Goal: Check status: Check status

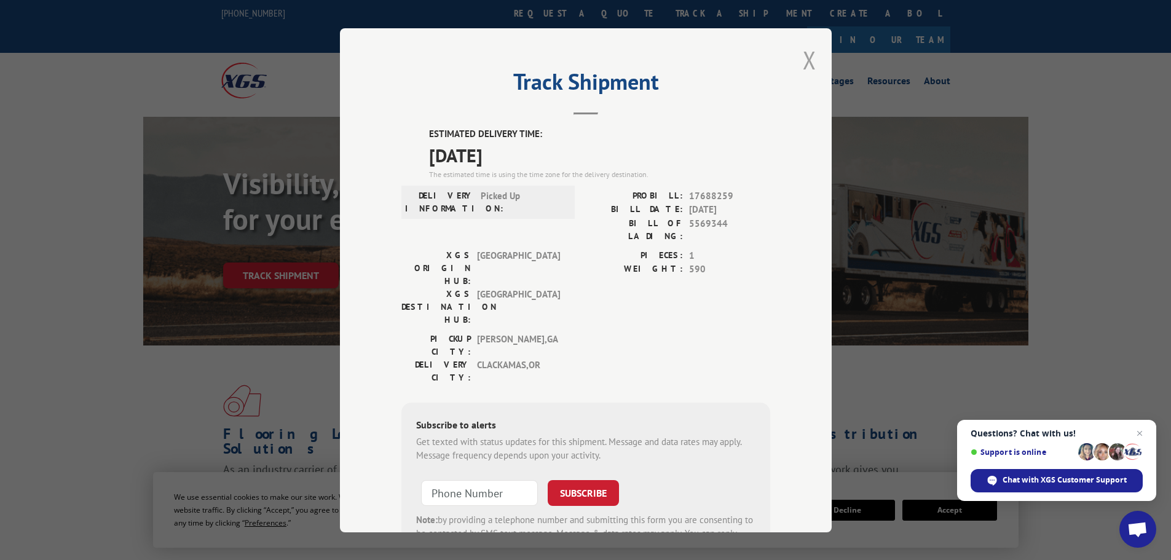
click at [810, 58] on button "Close modal" at bounding box center [810, 60] width 14 height 33
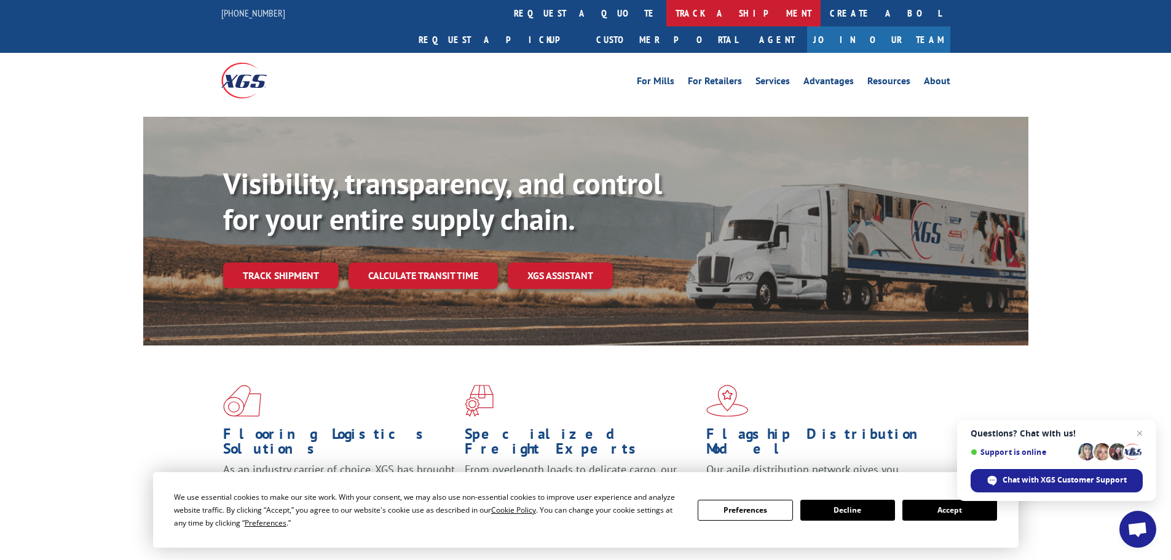
click at [666, 14] on link "track a shipment" at bounding box center [743, 13] width 154 height 26
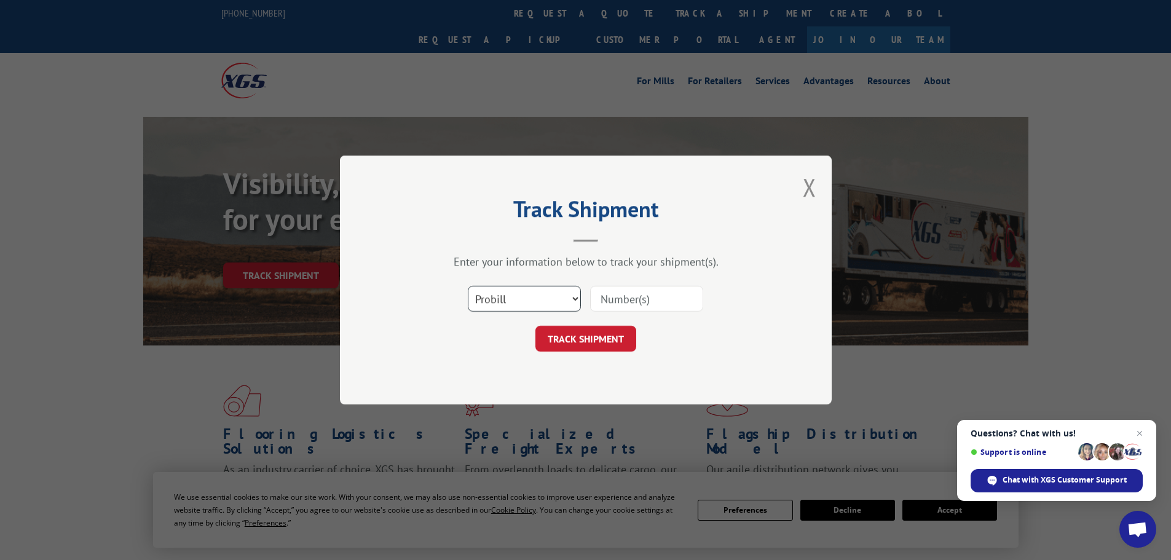
drag, startPoint x: 531, startPoint y: 303, endPoint x: 524, endPoint y: 310, distance: 9.6
click at [531, 303] on select "Select category... Probill BOL PO" at bounding box center [524, 299] width 113 height 26
select select "po"
click at [468, 286] on select "Select category... Probill BOL PO" at bounding box center [524, 299] width 113 height 26
click at [615, 302] on input at bounding box center [646, 299] width 113 height 26
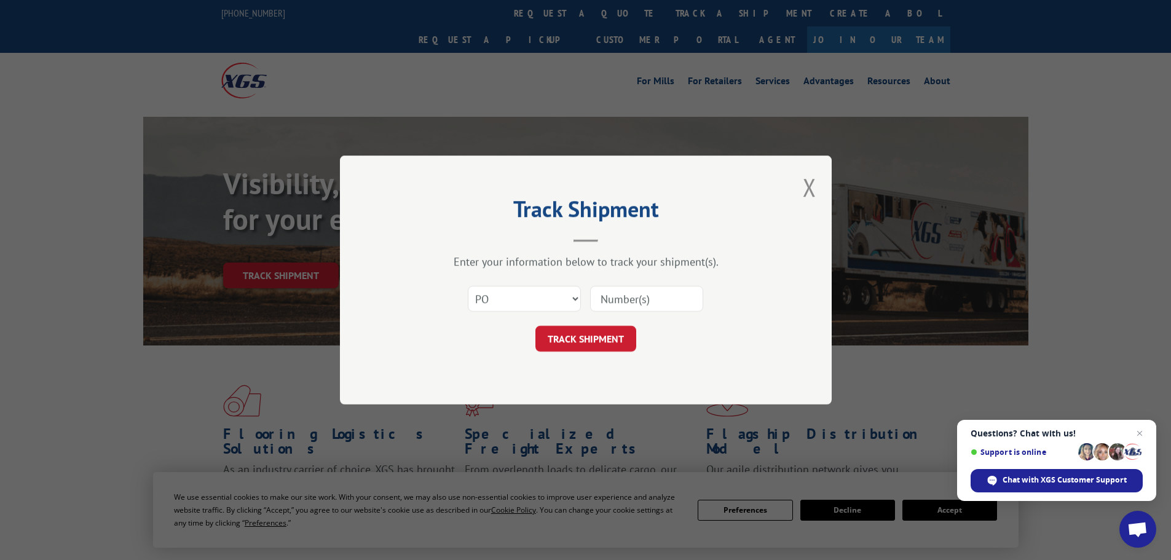
paste input "17537483"
type input "17537483"
click at [596, 334] on button "TRACK SHIPMENT" at bounding box center [585, 339] width 101 height 26
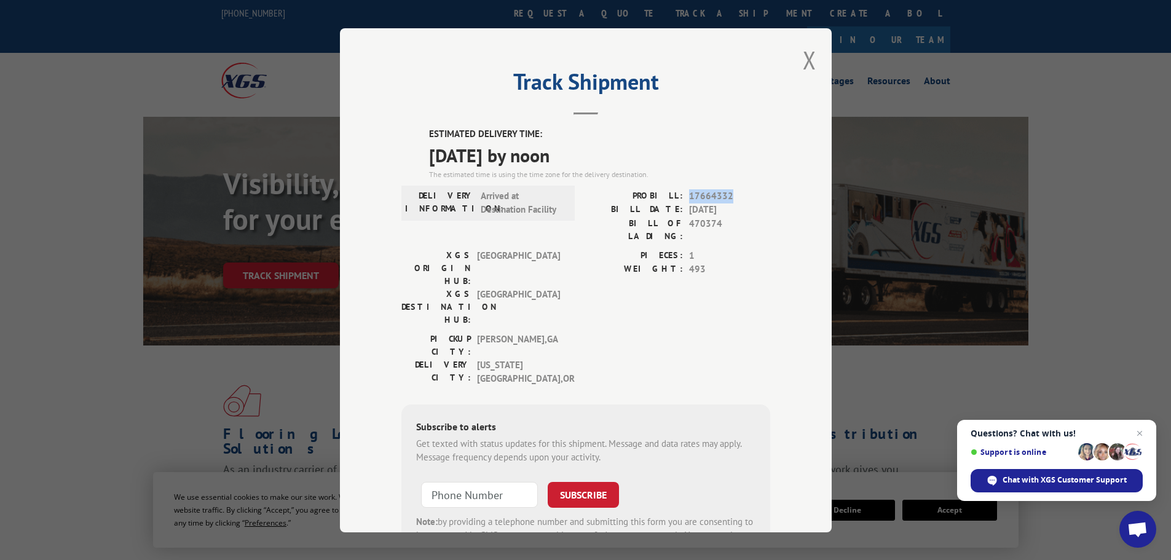
drag, startPoint x: 684, startPoint y: 196, endPoint x: 737, endPoint y: 189, distance: 53.4
click at [737, 189] on span "17664332" at bounding box center [729, 196] width 81 height 14
copy span "17664332"
